Goal: Task Accomplishment & Management: Use online tool/utility

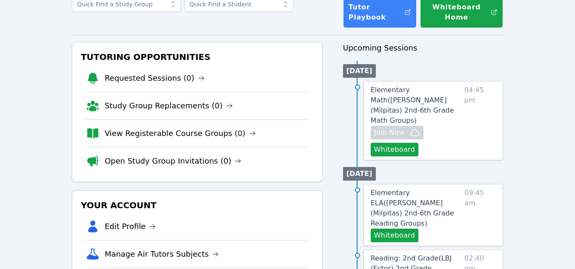
scroll to position [128, 0]
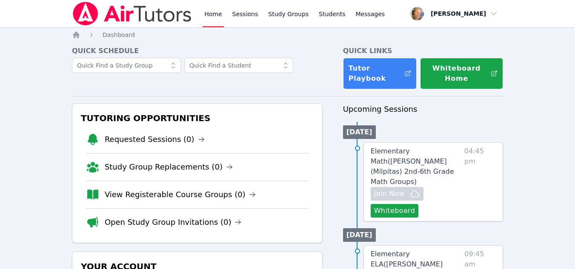
click at [478, 189] on span "04:45 pm" at bounding box center [479, 181] width 31 height 71
click at [466, 169] on div "Elementary Math ( Pomeroy (Milpitas) 2nd-6th Grade Math Groups ) Hidden Join No…" at bounding box center [433, 182] width 140 height 79
click at [451, 156] on link "Elementary Math ( Pomeroy (Milpitas) 2nd-6th Grade Math Groups )" at bounding box center [416, 166] width 90 height 41
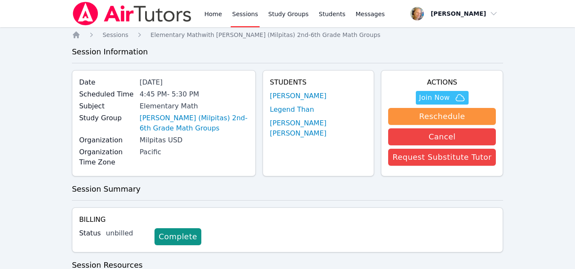
click at [246, 14] on link "Sessions" at bounding box center [245, 13] width 29 height 27
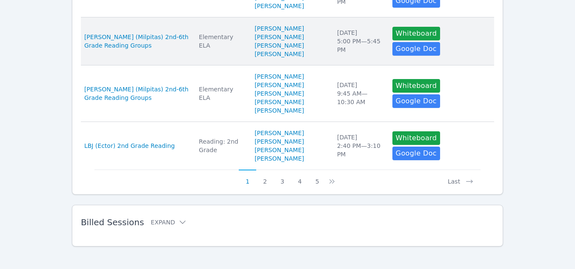
scroll to position [552, 0]
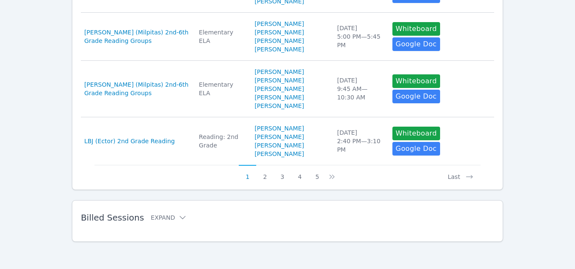
click at [168, 223] on div "Billed Sessions Expand" at bounding box center [274, 218] width 386 height 24
click at [178, 218] on icon at bounding box center [182, 218] width 9 height 9
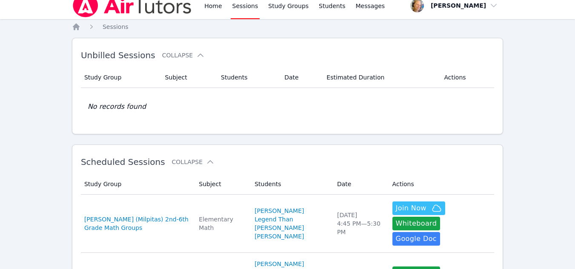
scroll to position [0, 0]
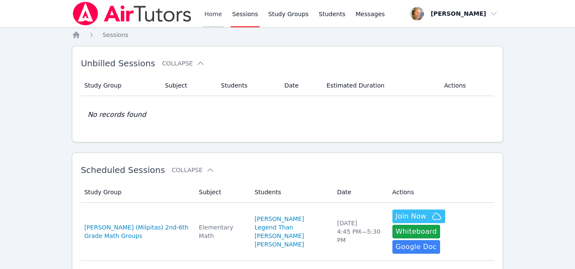
click at [214, 10] on link "Home" at bounding box center [213, 13] width 21 height 27
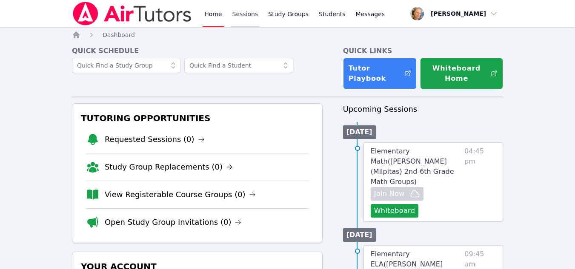
click at [247, 19] on link "Sessions" at bounding box center [245, 13] width 29 height 27
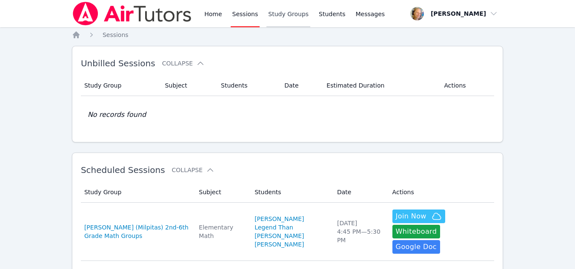
click at [286, 16] on link "Study Groups" at bounding box center [288, 13] width 44 height 27
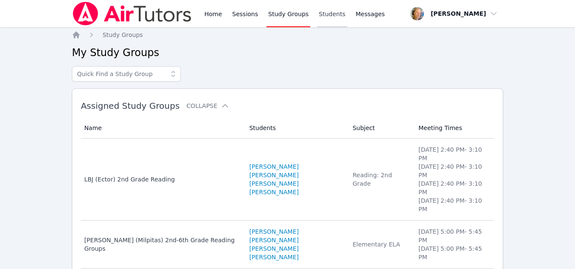
click at [317, 13] on link "Students" at bounding box center [332, 13] width 30 height 27
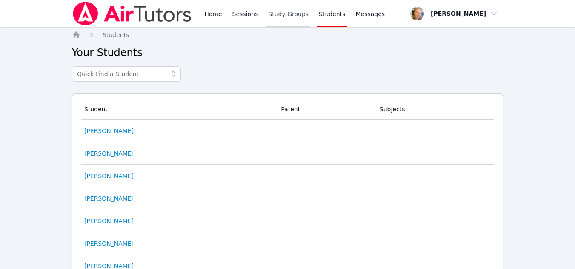
click at [284, 9] on link "Study Groups" at bounding box center [288, 13] width 44 height 27
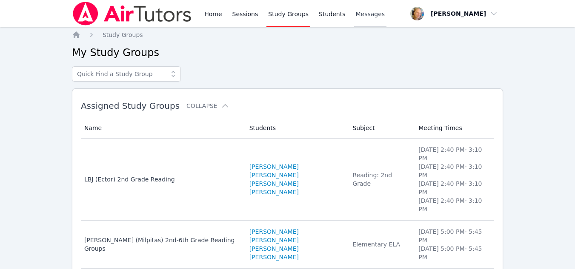
click at [356, 17] on span "Messages" at bounding box center [370, 14] width 29 height 9
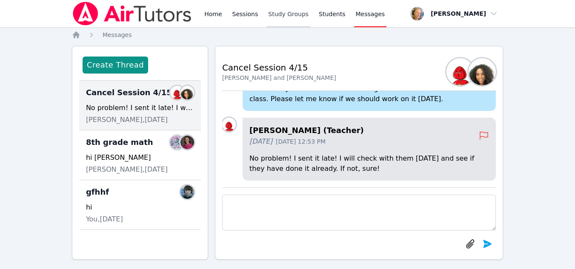
click at [283, 20] on link "Study Groups" at bounding box center [288, 13] width 44 height 27
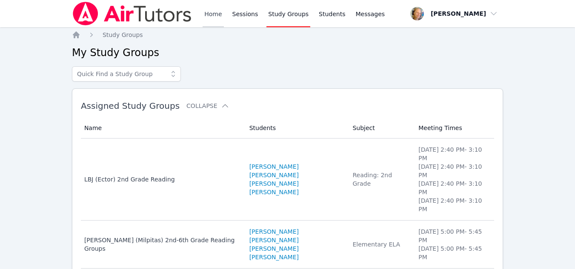
click at [216, 18] on link "Home" at bounding box center [213, 13] width 21 height 27
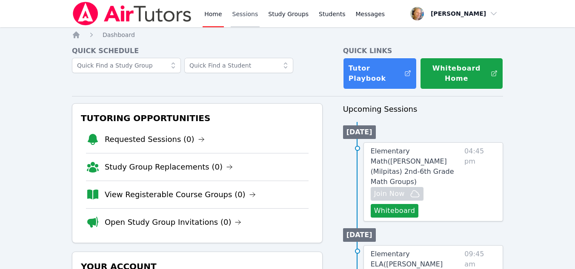
click at [246, 10] on link "Sessions" at bounding box center [245, 13] width 29 height 27
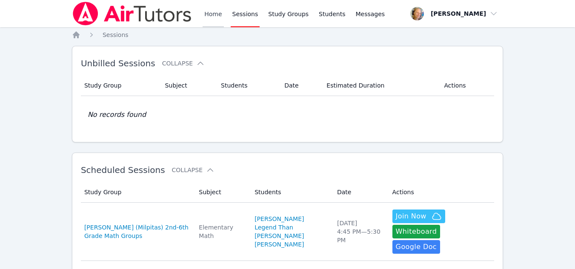
click at [220, 19] on link "Home" at bounding box center [213, 13] width 21 height 27
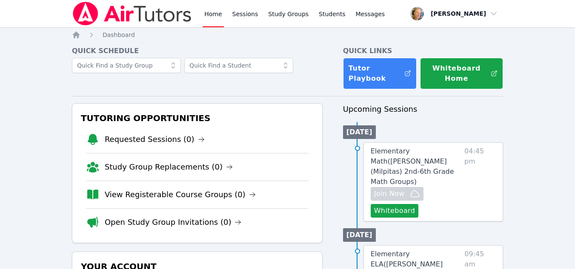
click link "Sessions"
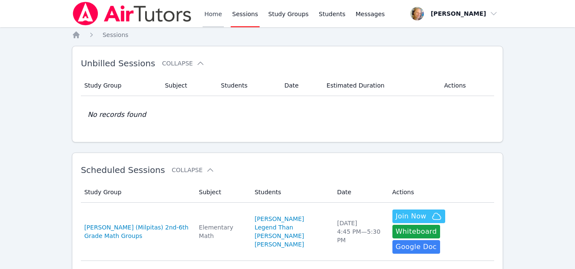
click link "Home"
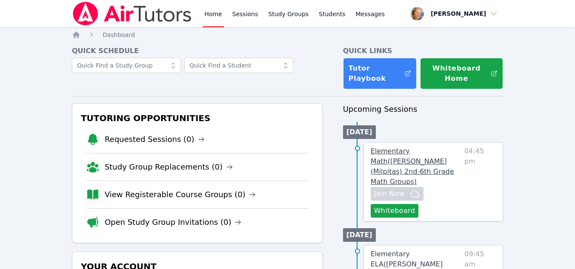
click at [461, 169] on link "Elementary Math ( [PERSON_NAME] (Milpitas) 2nd-6th Grade Math Groups )" at bounding box center [416, 166] width 90 height 41
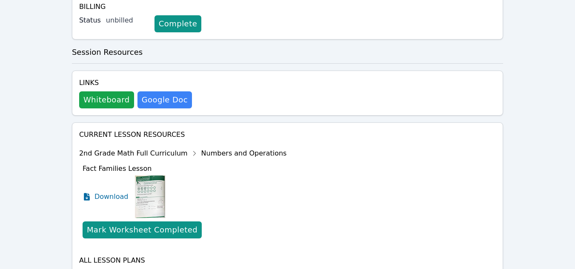
scroll to position [265, 0]
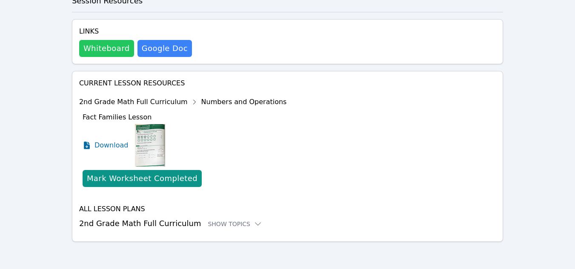
click at [122, 48] on button "Whiteboard" at bounding box center [106, 48] width 55 height 17
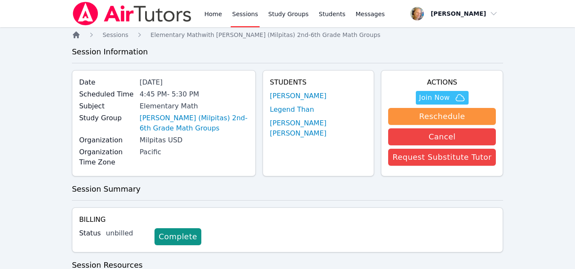
click at [73, 35] on icon "Breadcrumb" at bounding box center [76, 34] width 7 height 7
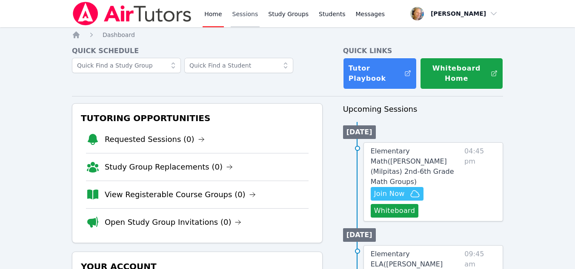
click at [245, 19] on link "Sessions" at bounding box center [245, 13] width 29 height 27
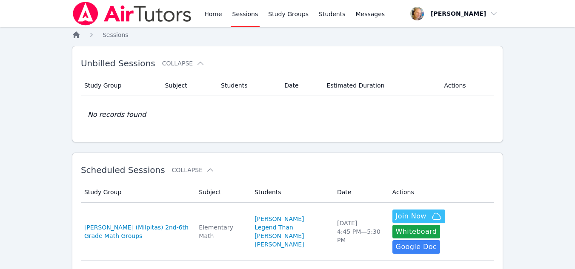
click at [77, 35] on icon "Breadcrumb" at bounding box center [76, 34] width 7 height 7
